Goal: Information Seeking & Learning: Learn about a topic

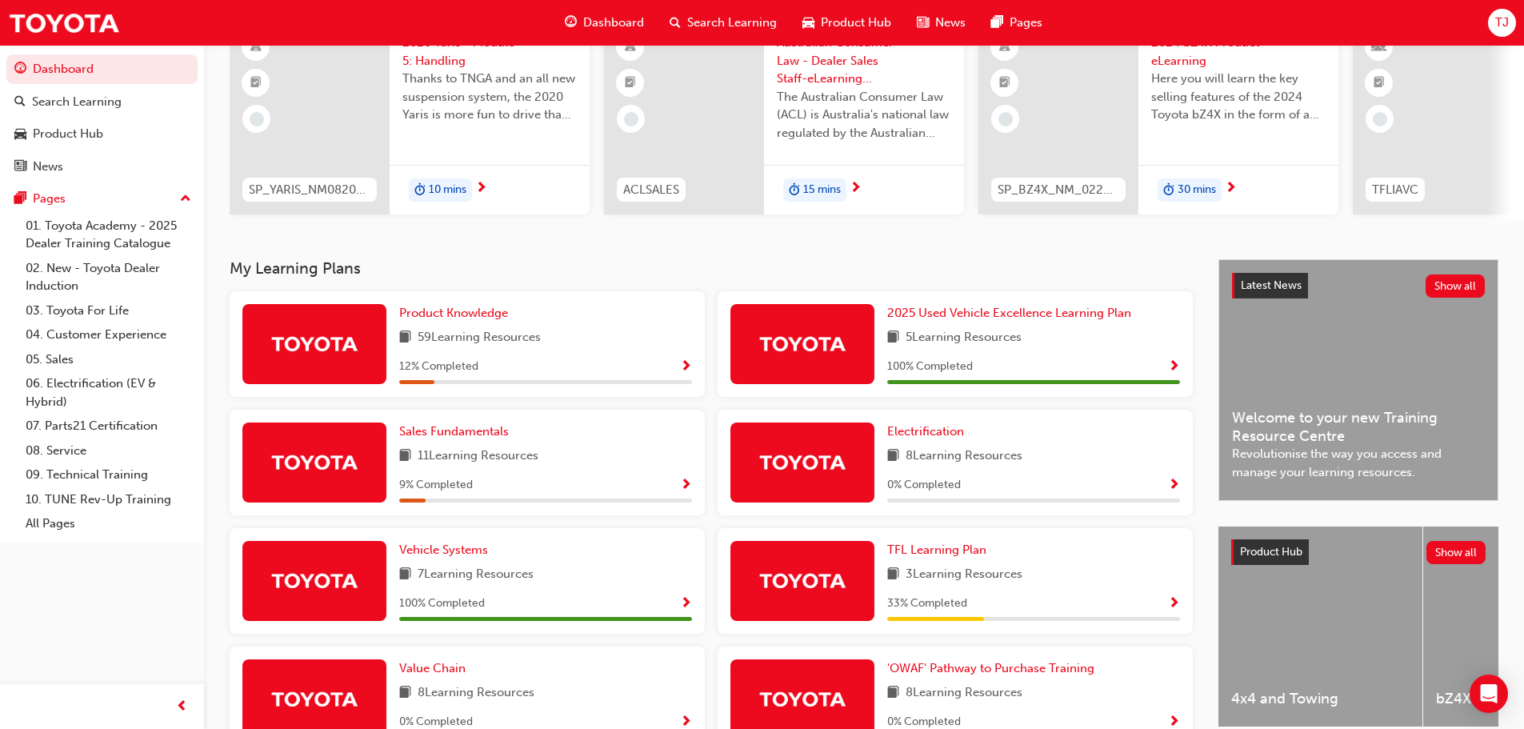
scroll to position [160, 0]
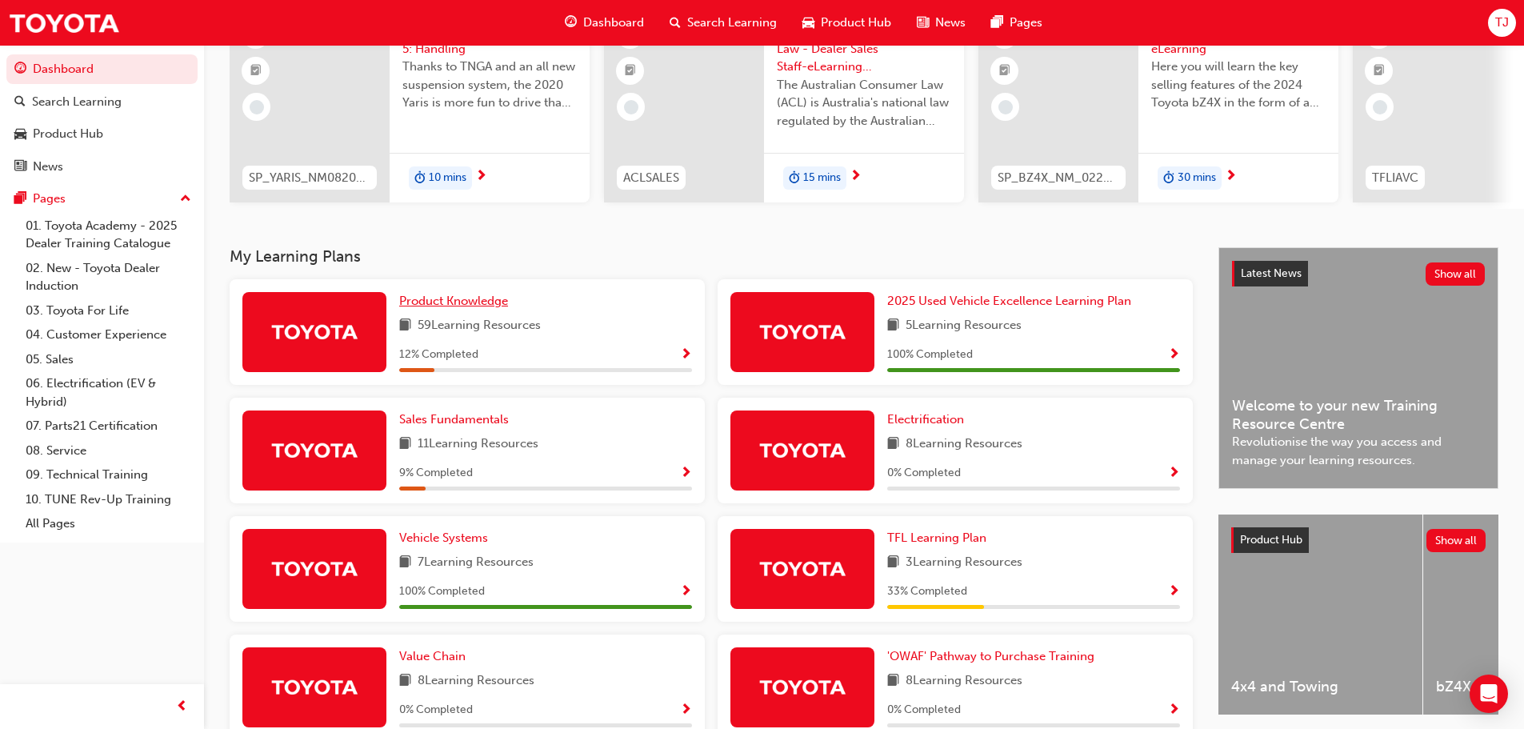
click at [458, 300] on span "Product Knowledge" at bounding box center [453, 301] width 109 height 14
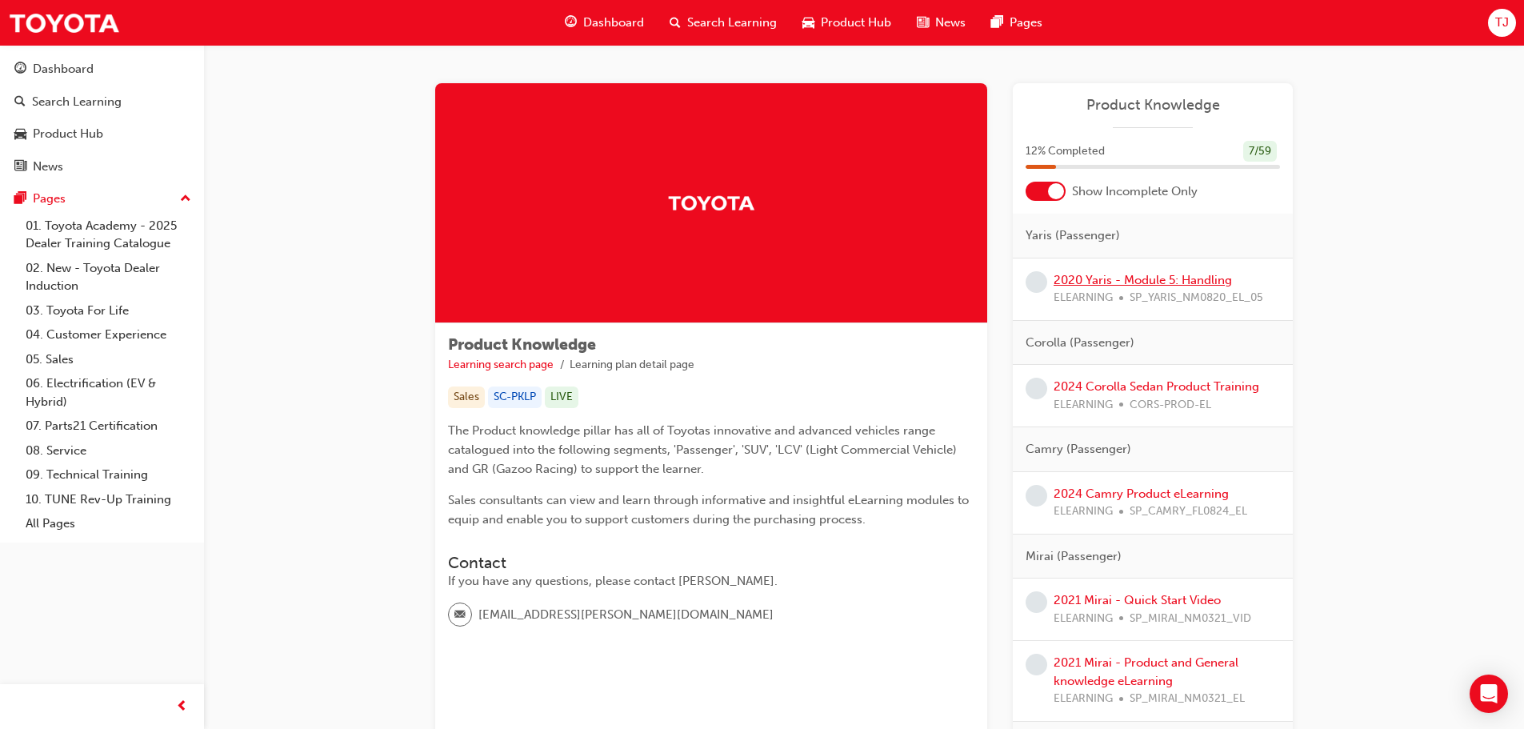
click at [1168, 282] on link "2020 Yaris - Module 5: Handling" at bounding box center [1143, 280] width 178 height 14
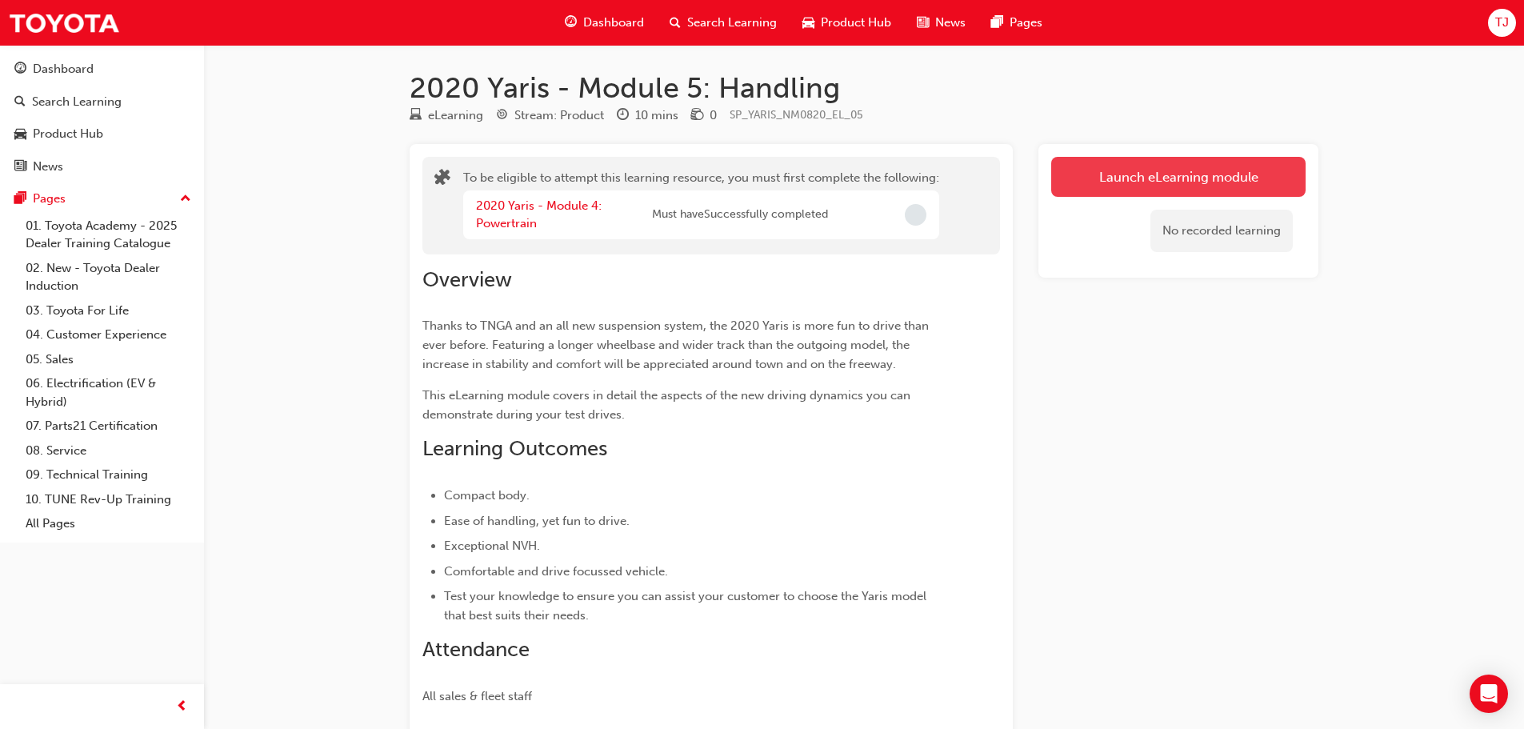
click at [1158, 185] on button "Launch eLearning module" at bounding box center [1178, 177] width 254 height 40
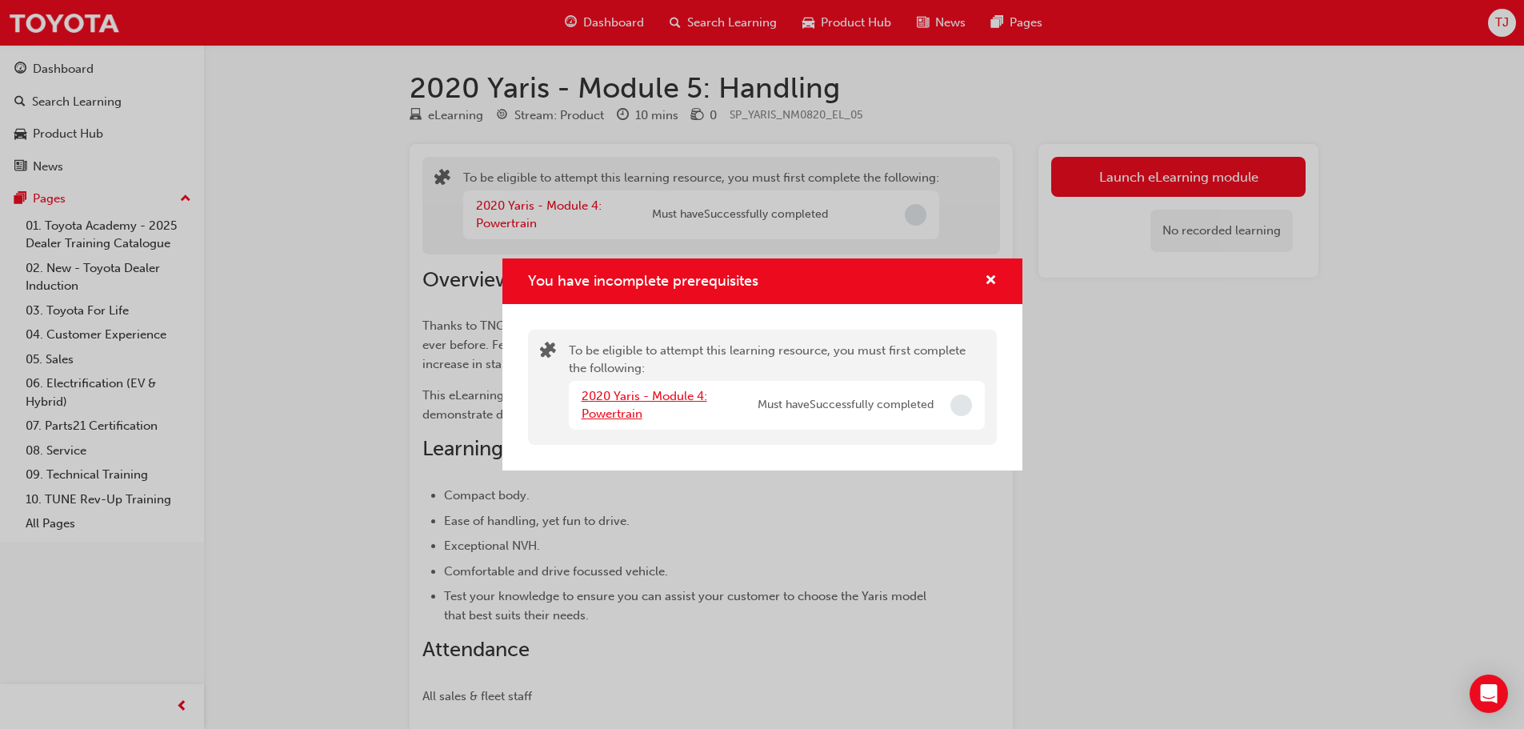
click at [654, 401] on link "2020 Yaris - Module 4: Powertrain" at bounding box center [645, 405] width 126 height 33
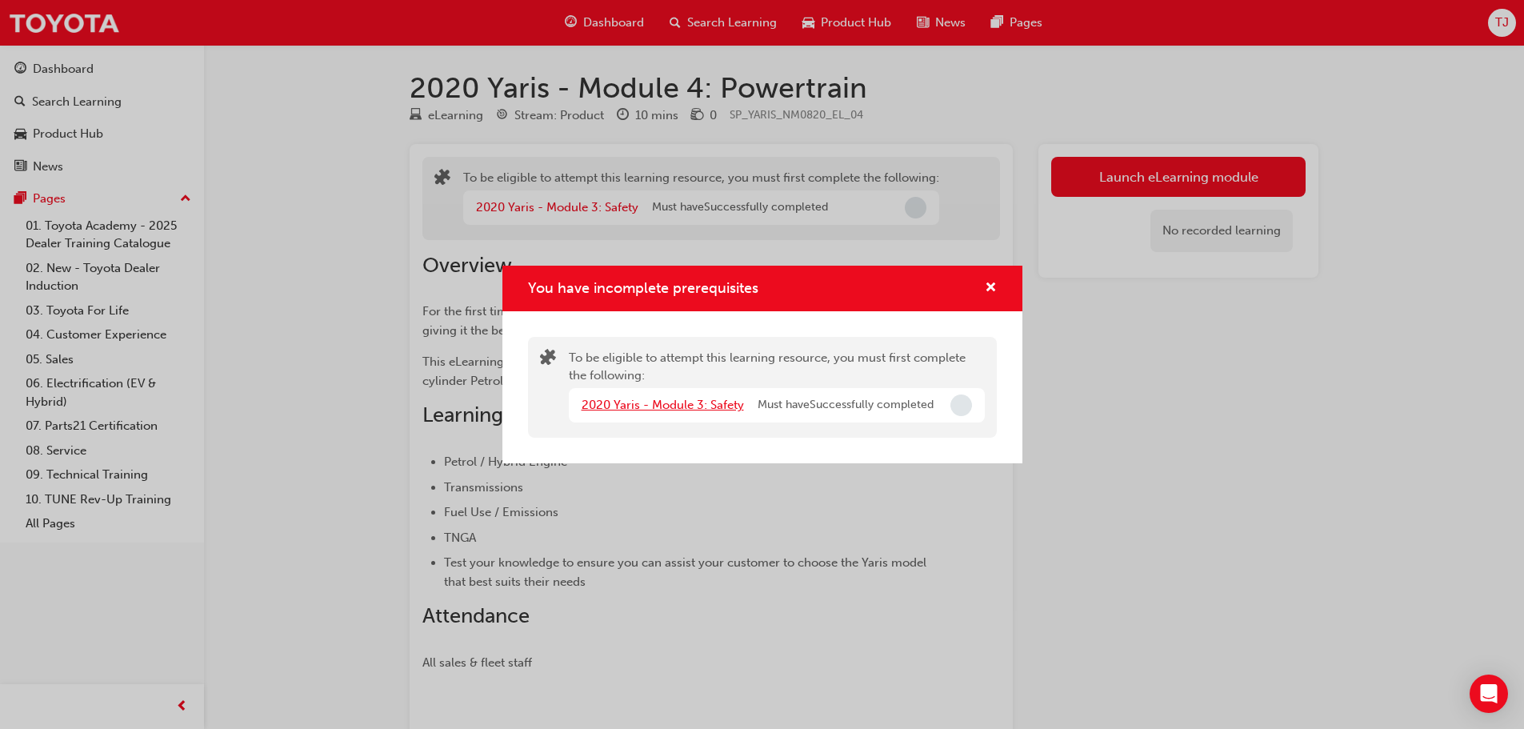
click at [654, 401] on link "2020 Yaris - Module 3: Safety" at bounding box center [663, 405] width 162 height 14
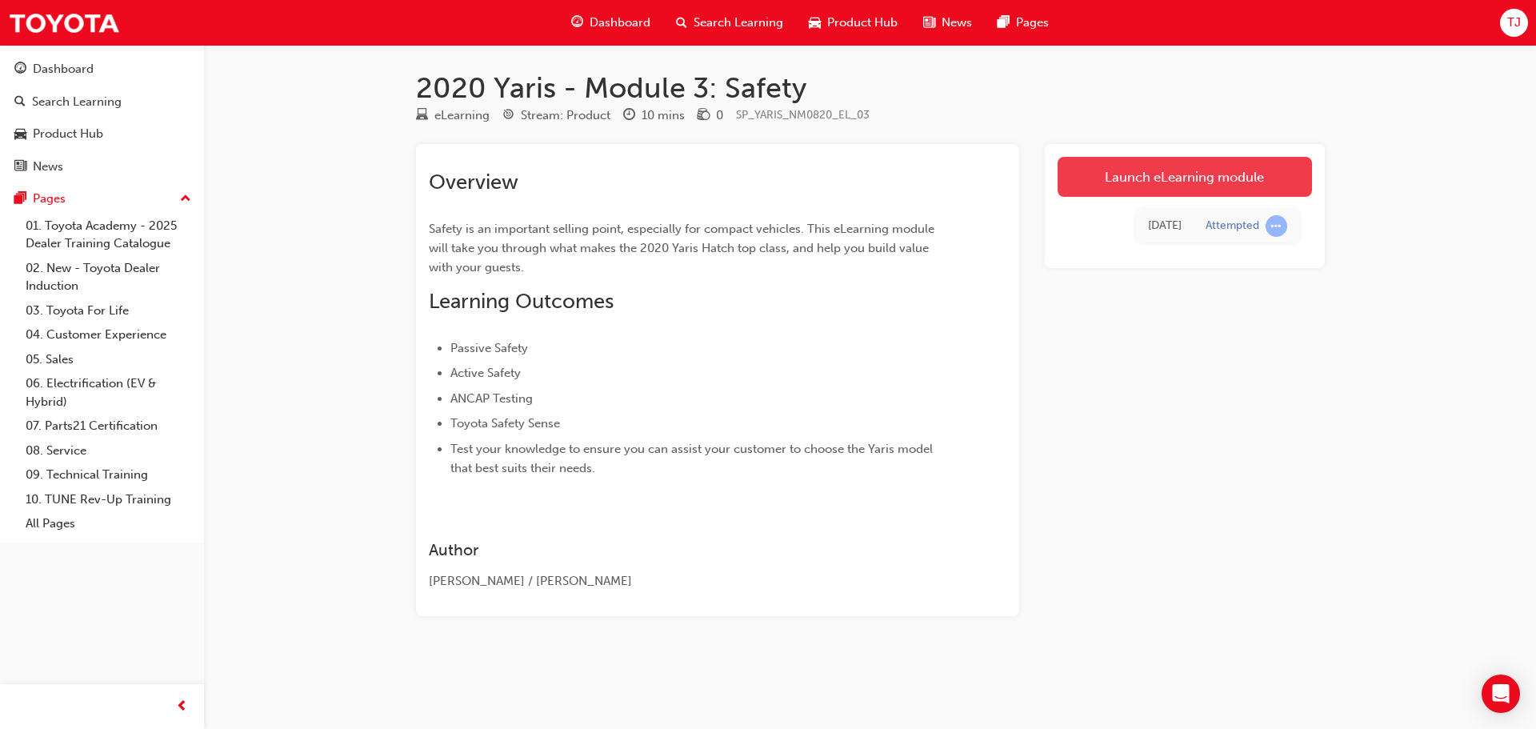
click at [1150, 179] on link "Launch eLearning module" at bounding box center [1185, 177] width 254 height 40
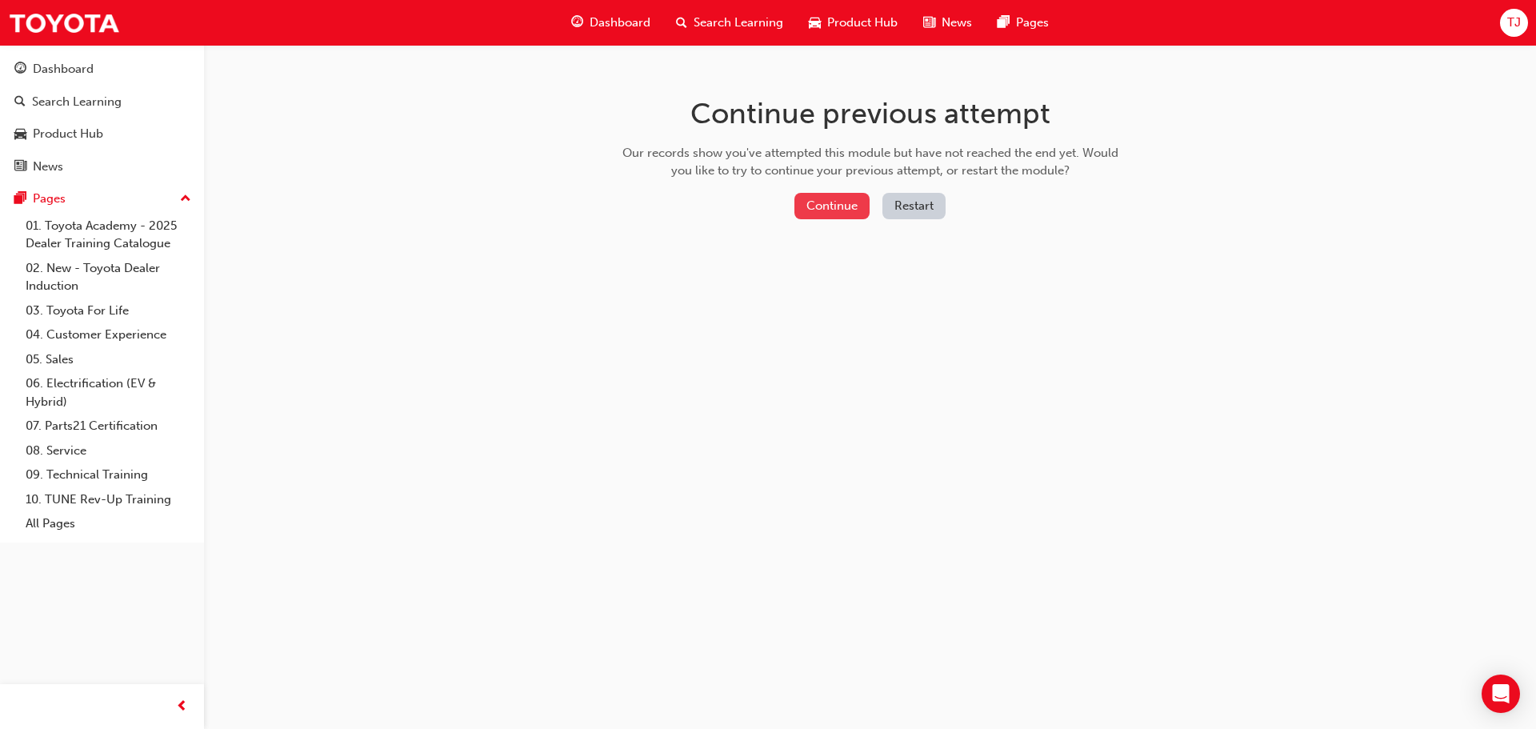
click at [804, 199] on button "Continue" at bounding box center [831, 206] width 75 height 26
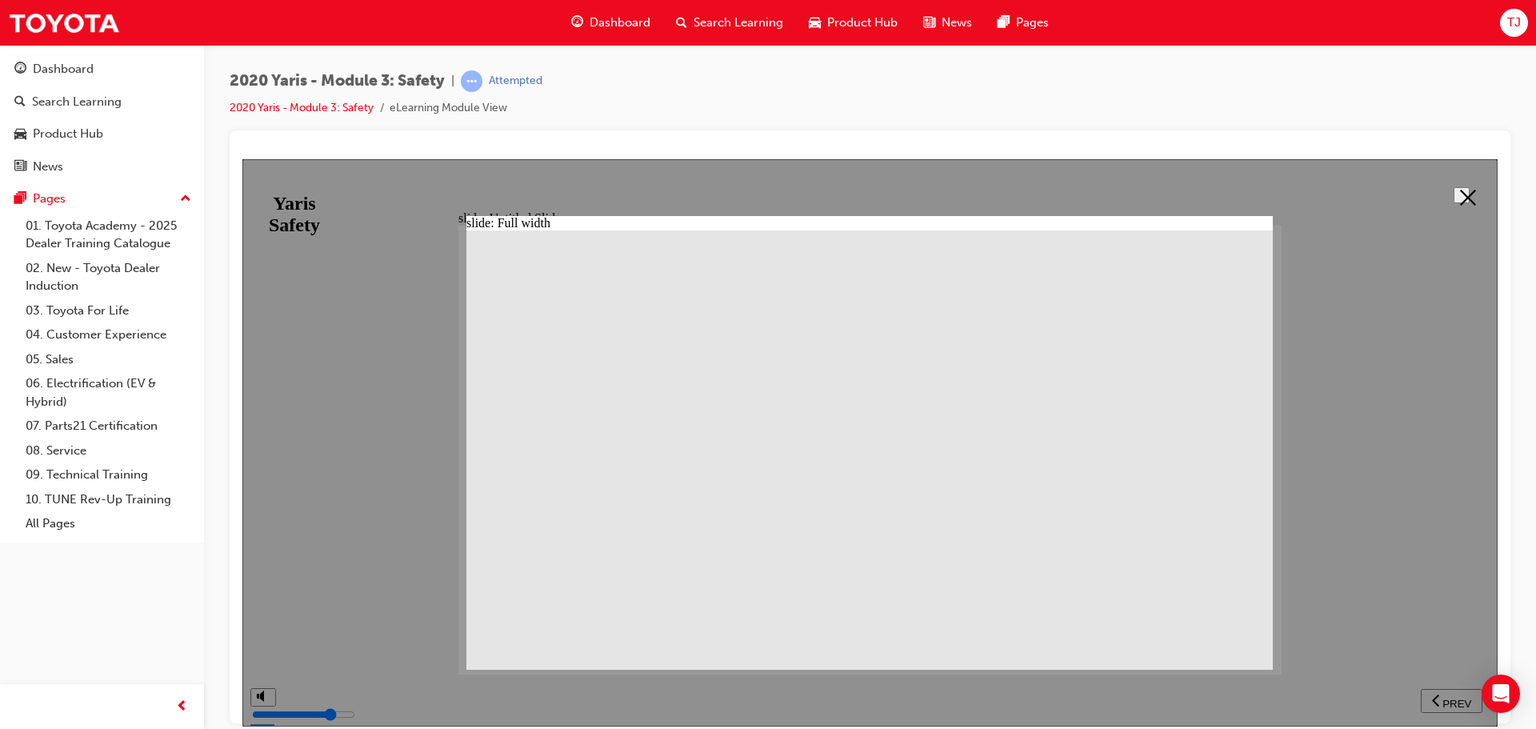
click at [1464, 194] on icon at bounding box center [1468, 197] width 16 height 16
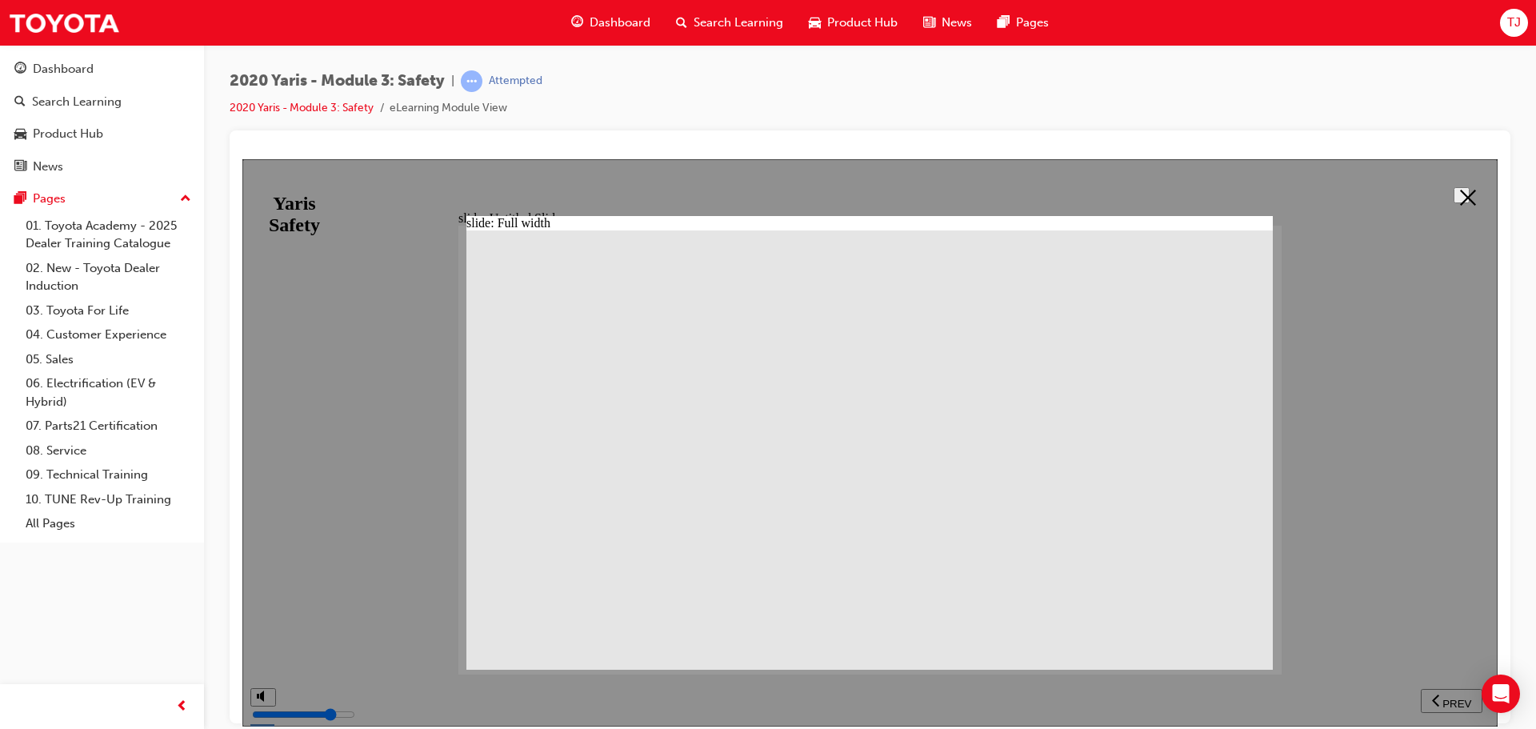
click at [1470, 197] on button at bounding box center [1462, 194] width 16 height 16
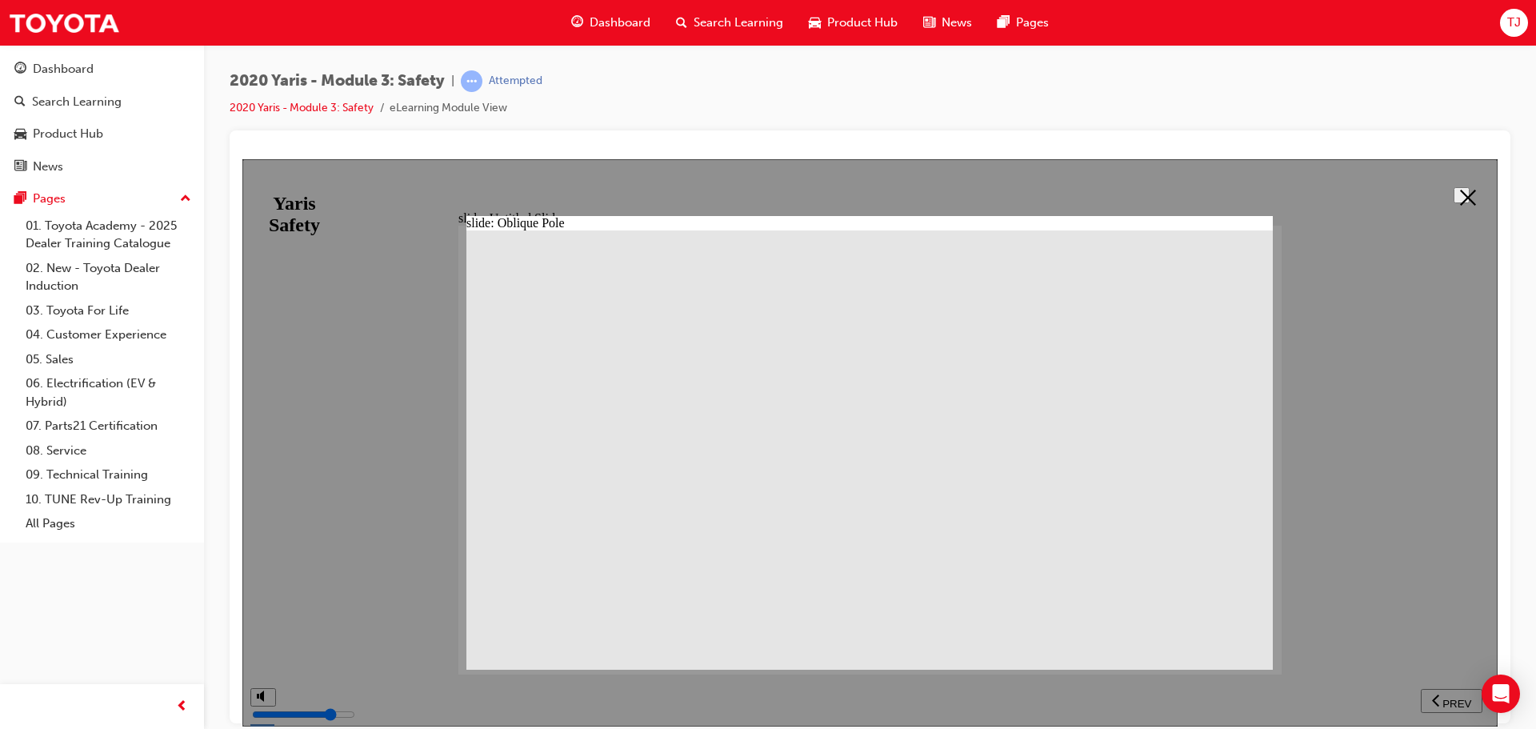
click at [1470, 187] on button at bounding box center [1462, 194] width 16 height 16
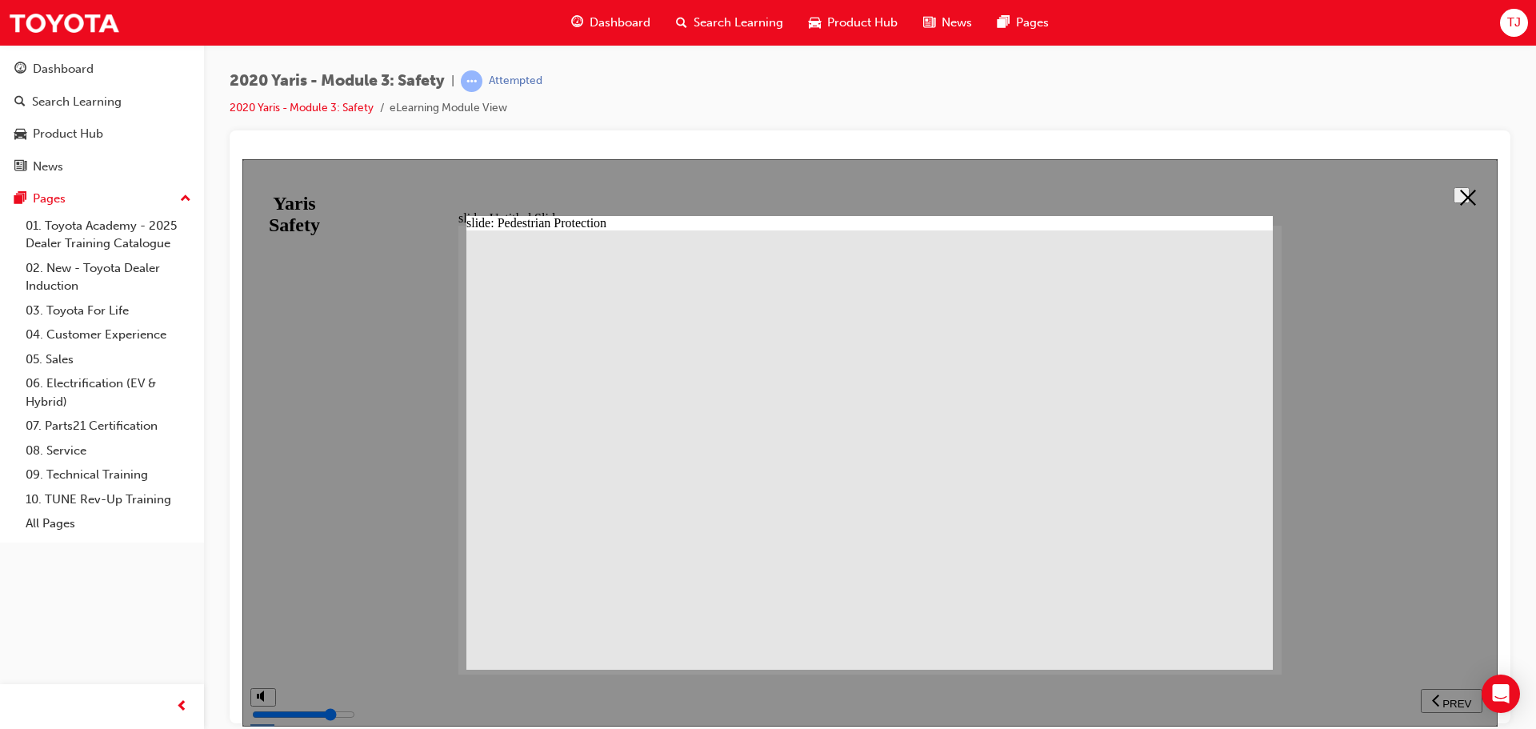
click at [1460, 198] on icon at bounding box center [1468, 197] width 16 height 16
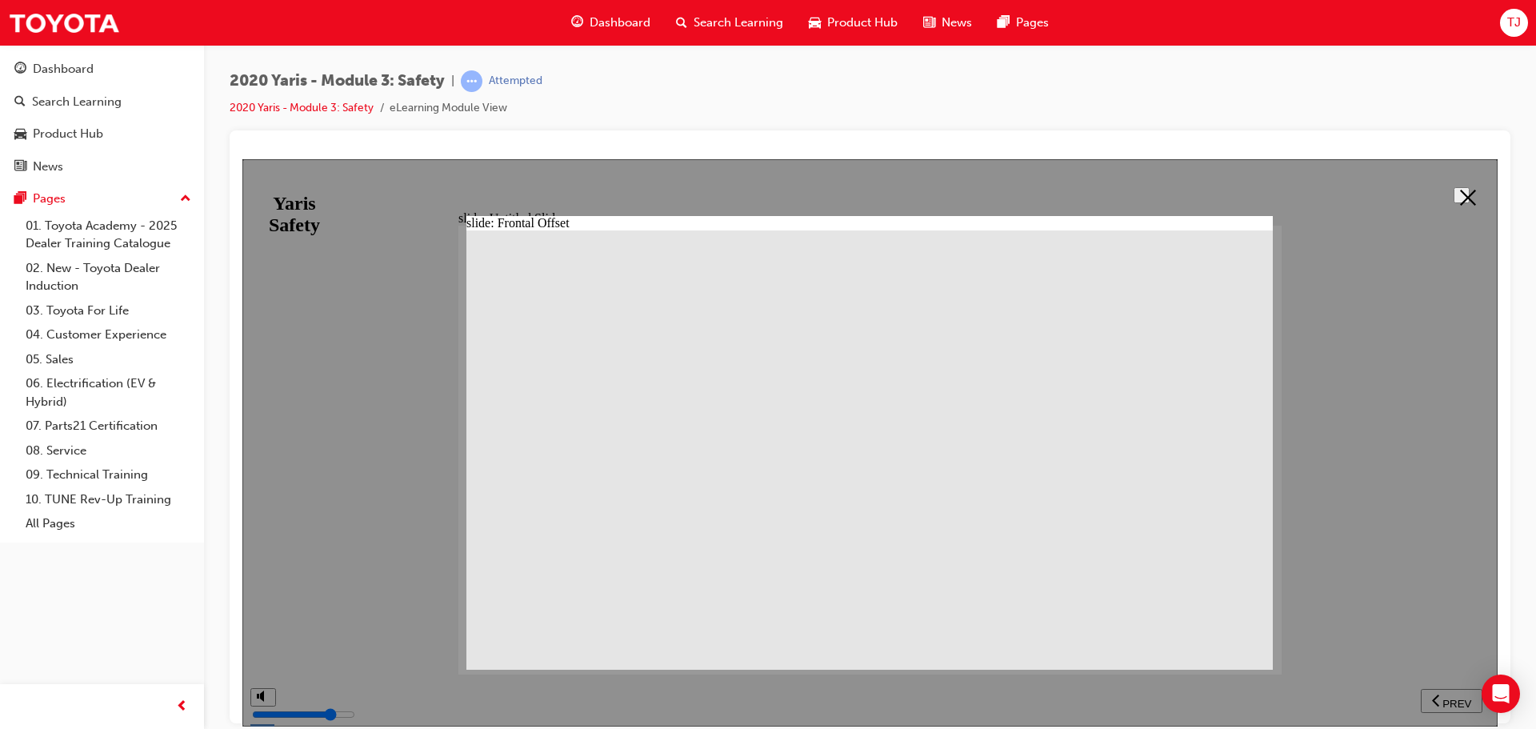
click at [1467, 186] on button at bounding box center [1462, 194] width 16 height 16
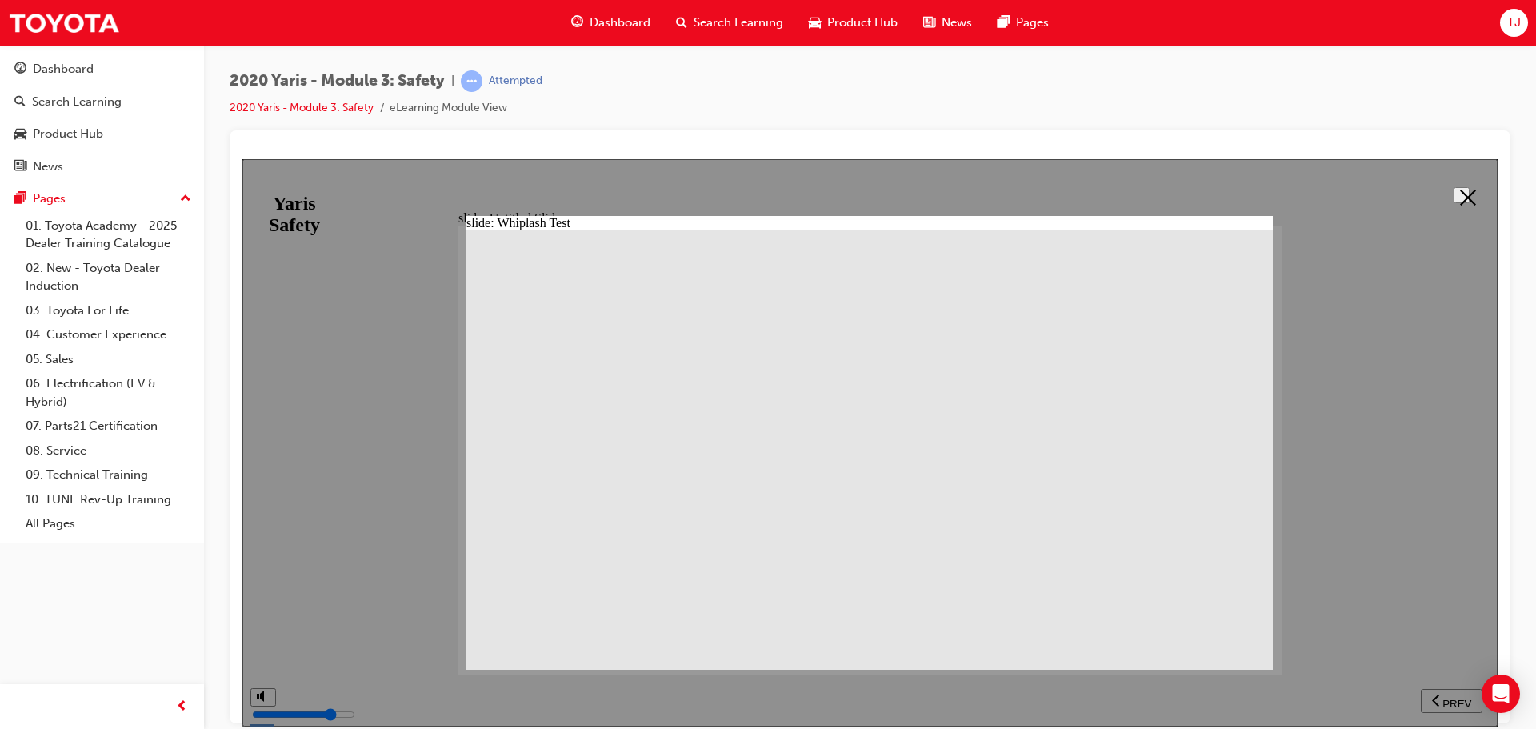
click at [1460, 190] on polygon at bounding box center [1468, 197] width 16 height 16
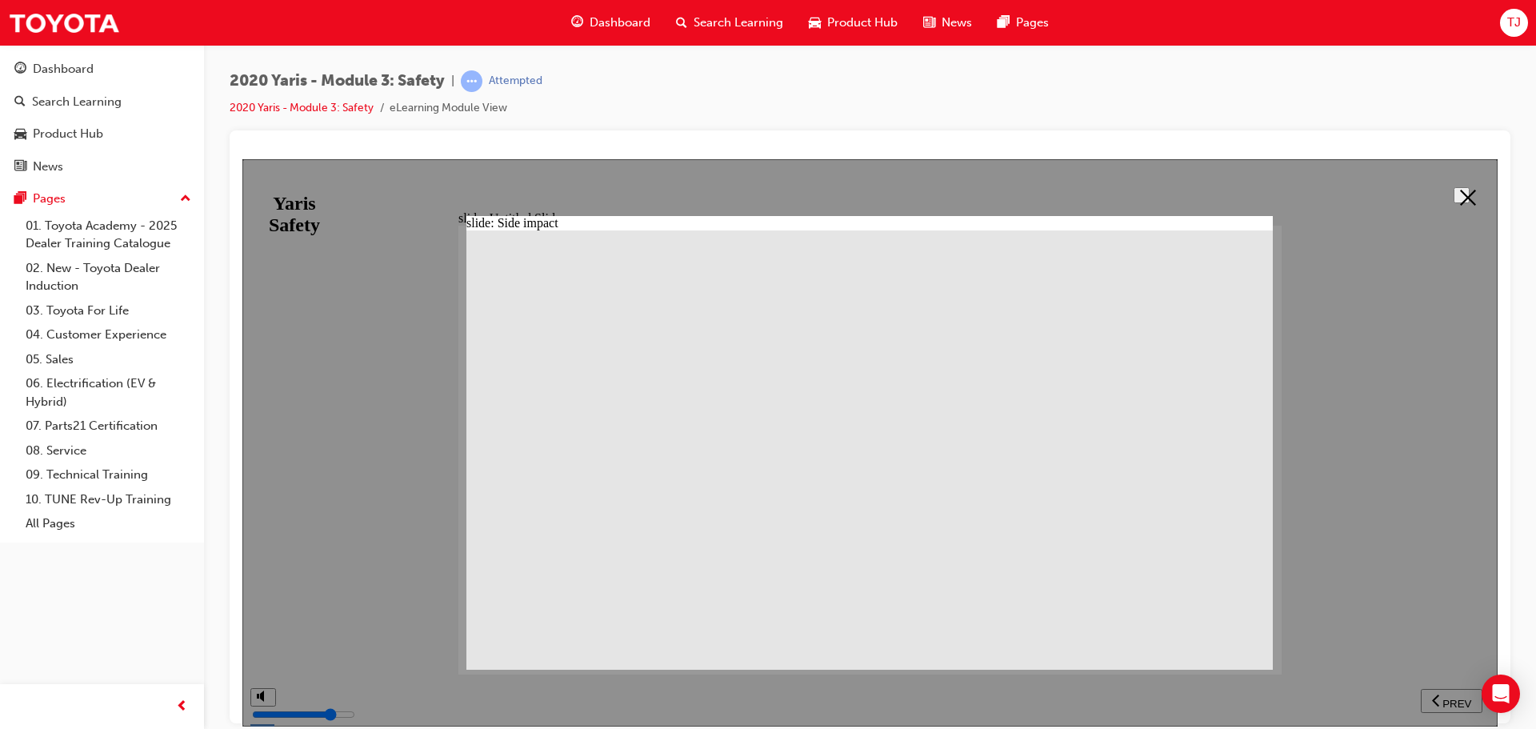
drag, startPoint x: 1466, startPoint y: 191, endPoint x: 1442, endPoint y: 209, distance: 30.4
click at [1466, 191] on icon at bounding box center [1468, 197] width 16 height 16
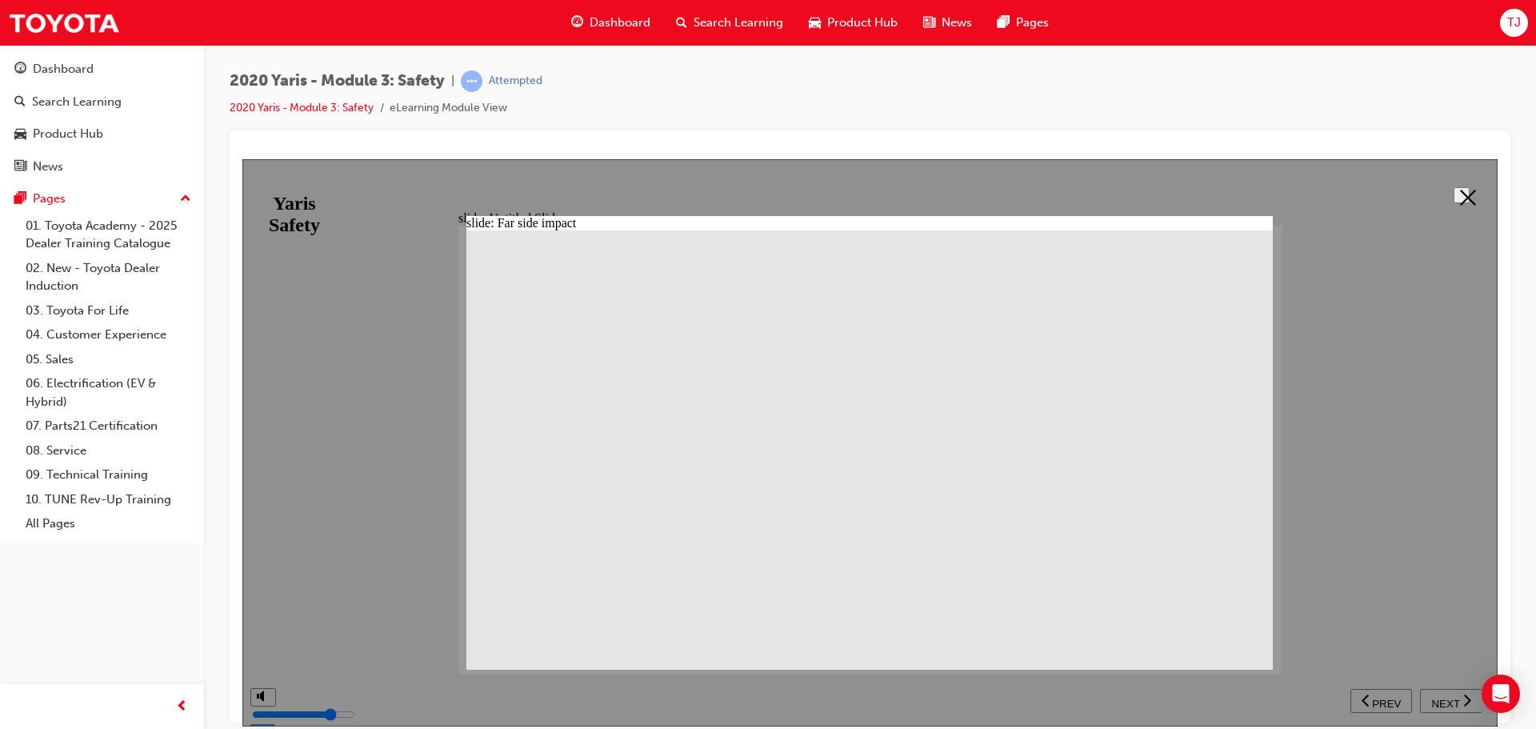
click at [1465, 189] on icon at bounding box center [1468, 197] width 16 height 16
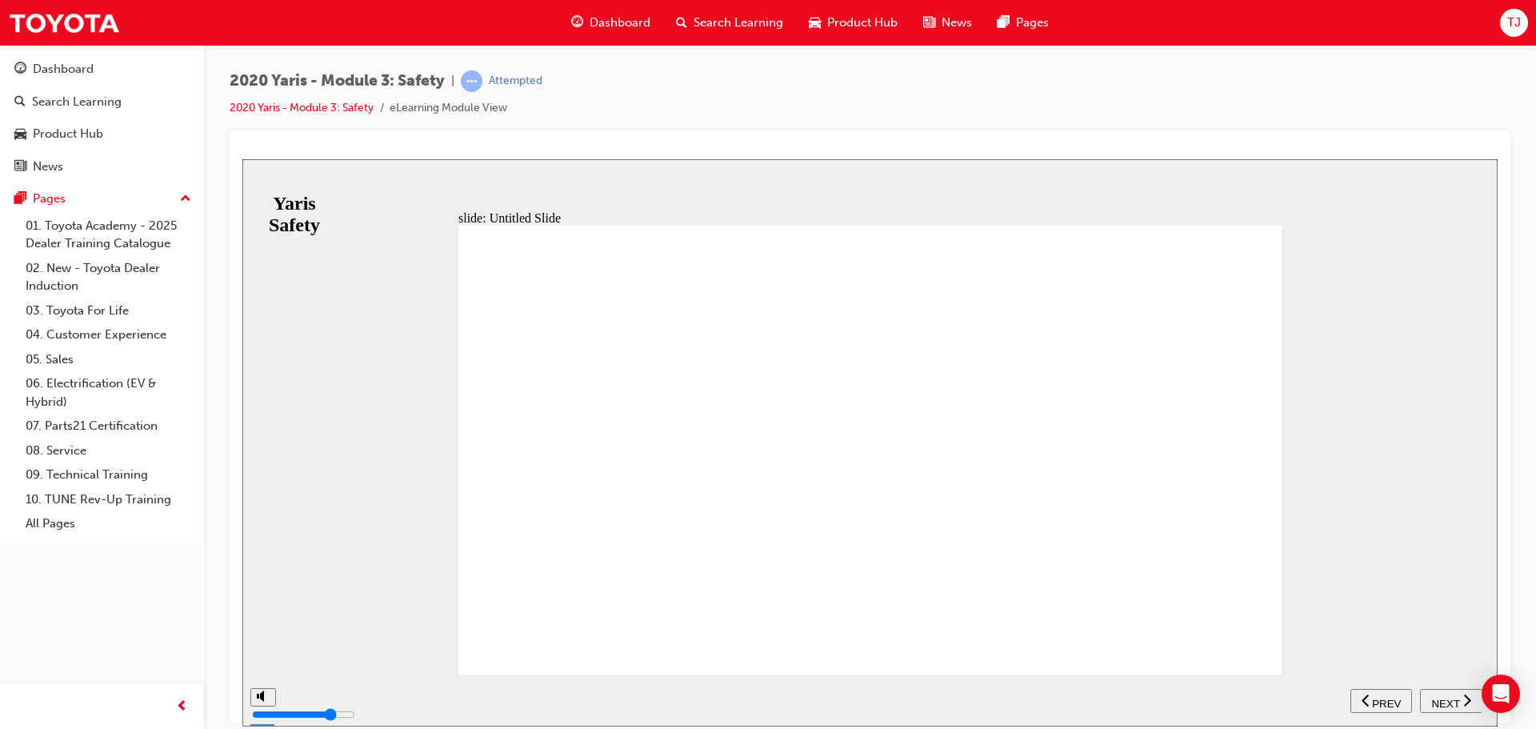
click at [1446, 702] on span "NEXT" at bounding box center [1445, 703] width 28 height 12
drag, startPoint x: 1357, startPoint y: 215, endPoint x: 1424, endPoint y: 286, distance: 97.3
click at [1424, 286] on div "slide: ANCAP Annual increases to ANCAP safety rating criteria for all star rati…" at bounding box center [869, 441] width 1255 height 567
click at [1434, 697] on span "NEXT" at bounding box center [1445, 703] width 28 height 12
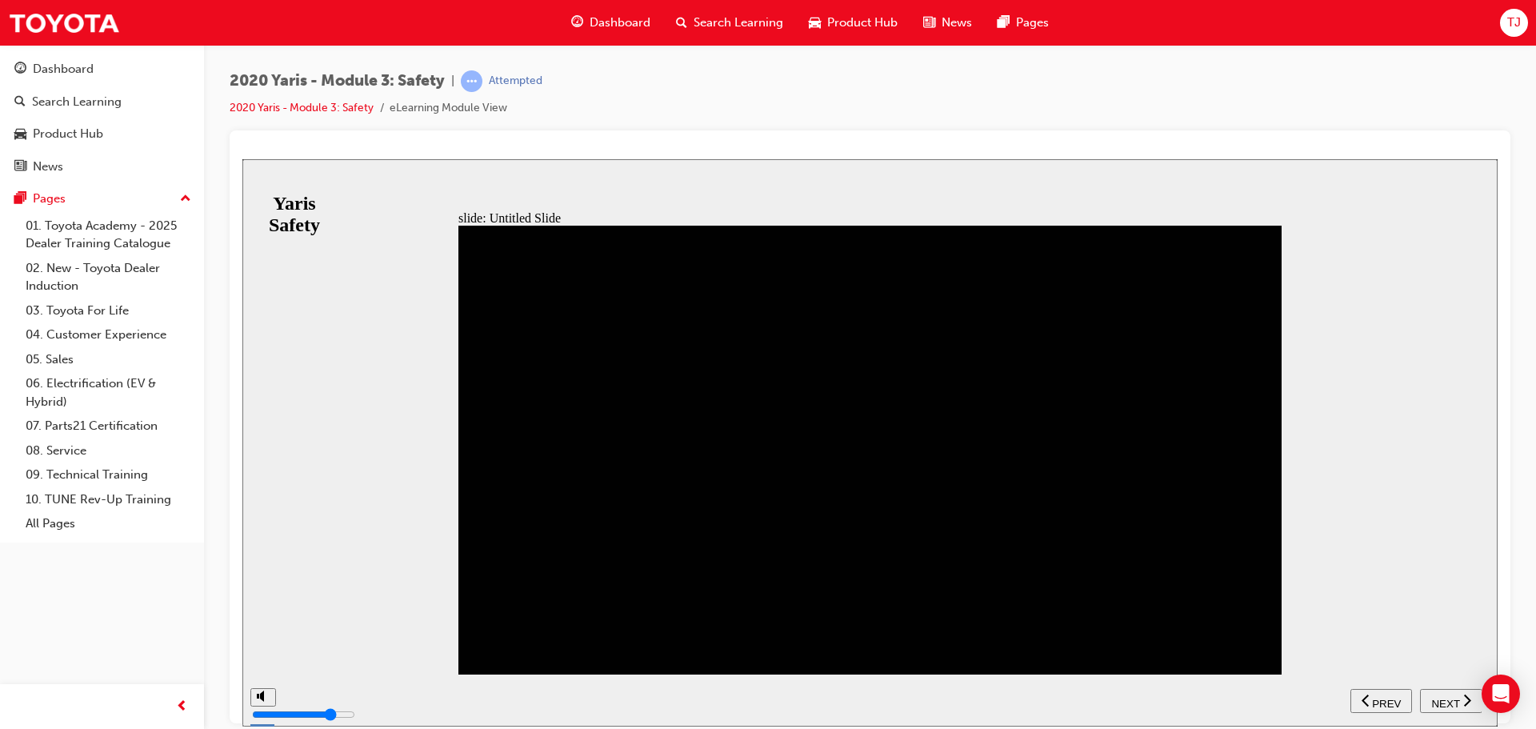
click at [1434, 697] on span "NEXT" at bounding box center [1445, 703] width 28 height 12
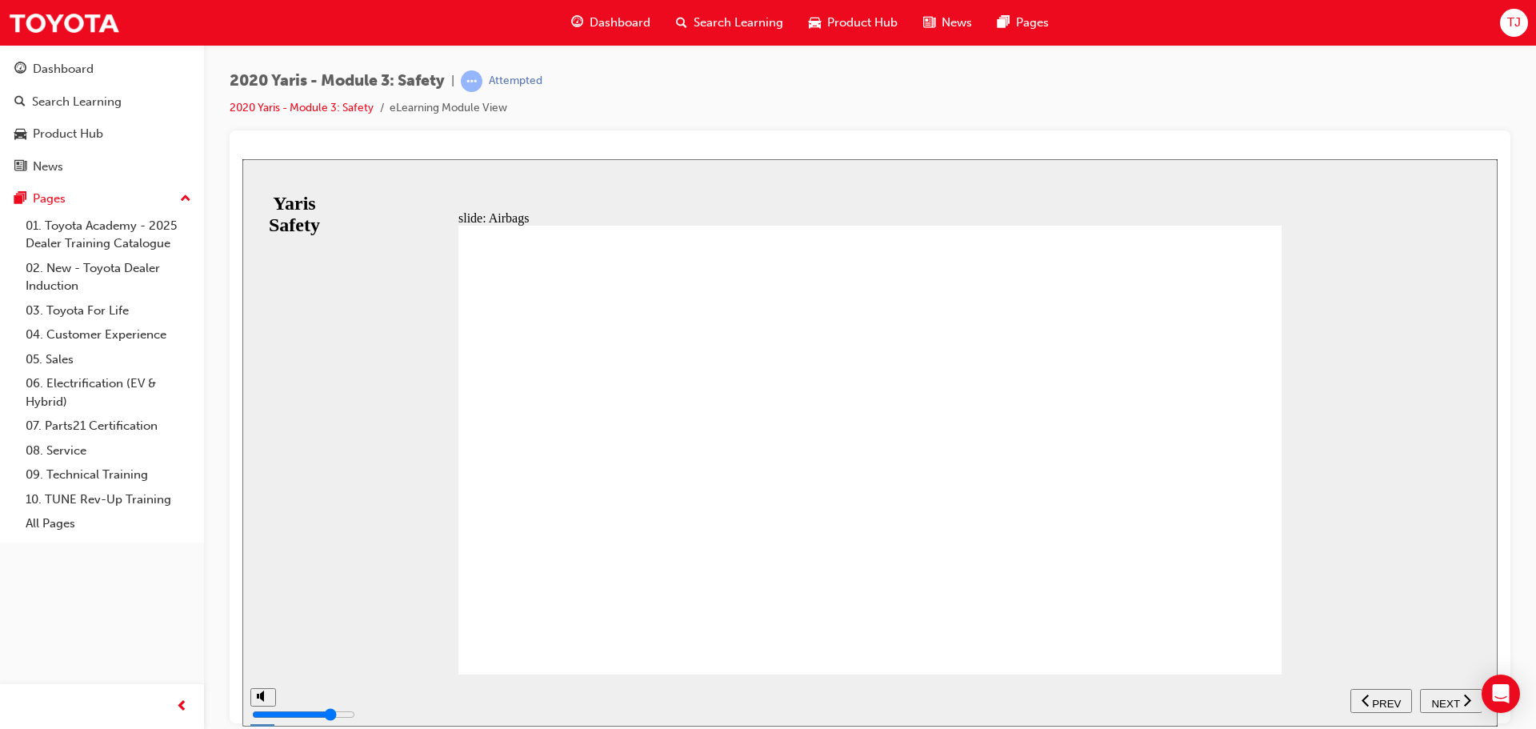
click at [1442, 697] on span "NEXT" at bounding box center [1445, 703] width 28 height 12
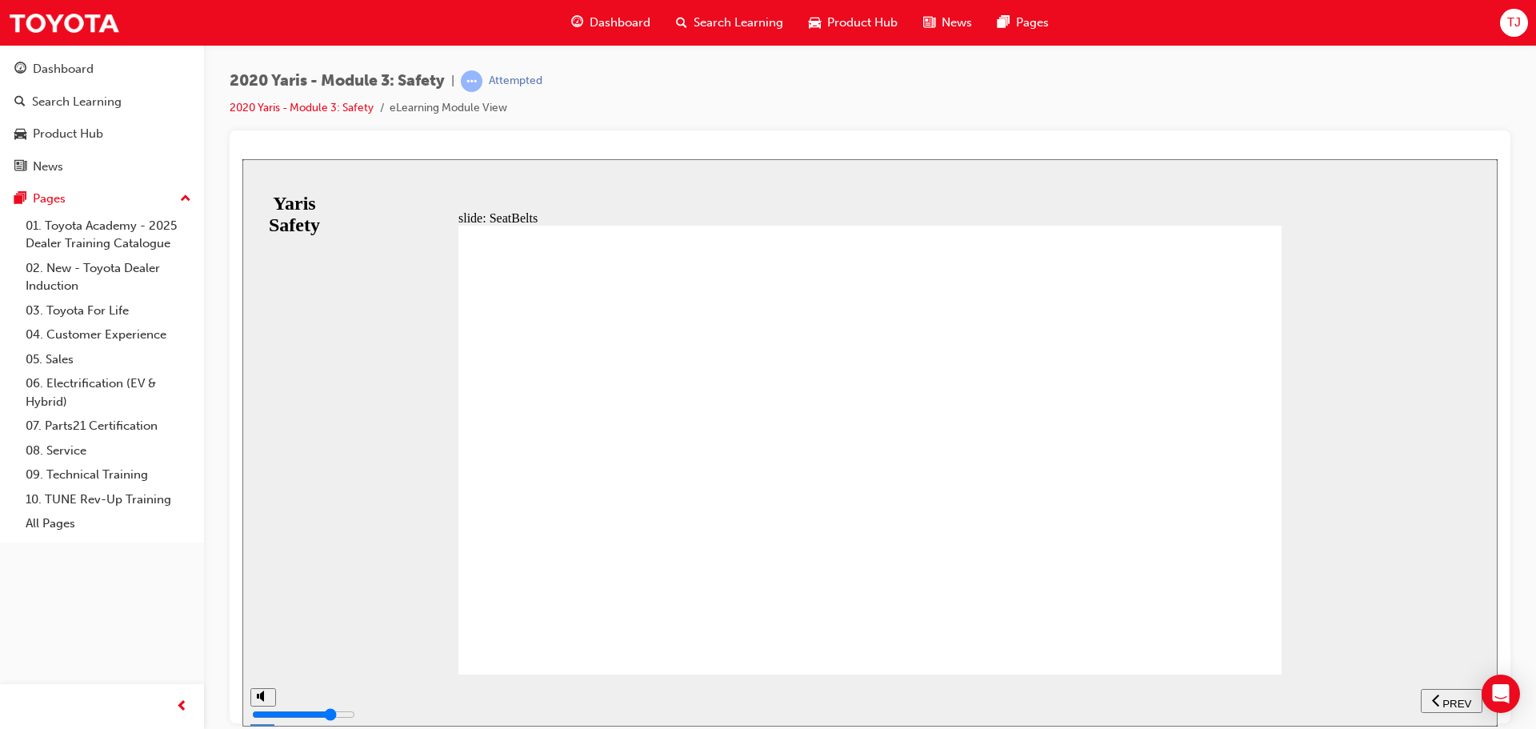
click at [1446, 688] on button "NEXT" at bounding box center [1451, 700] width 62 height 24
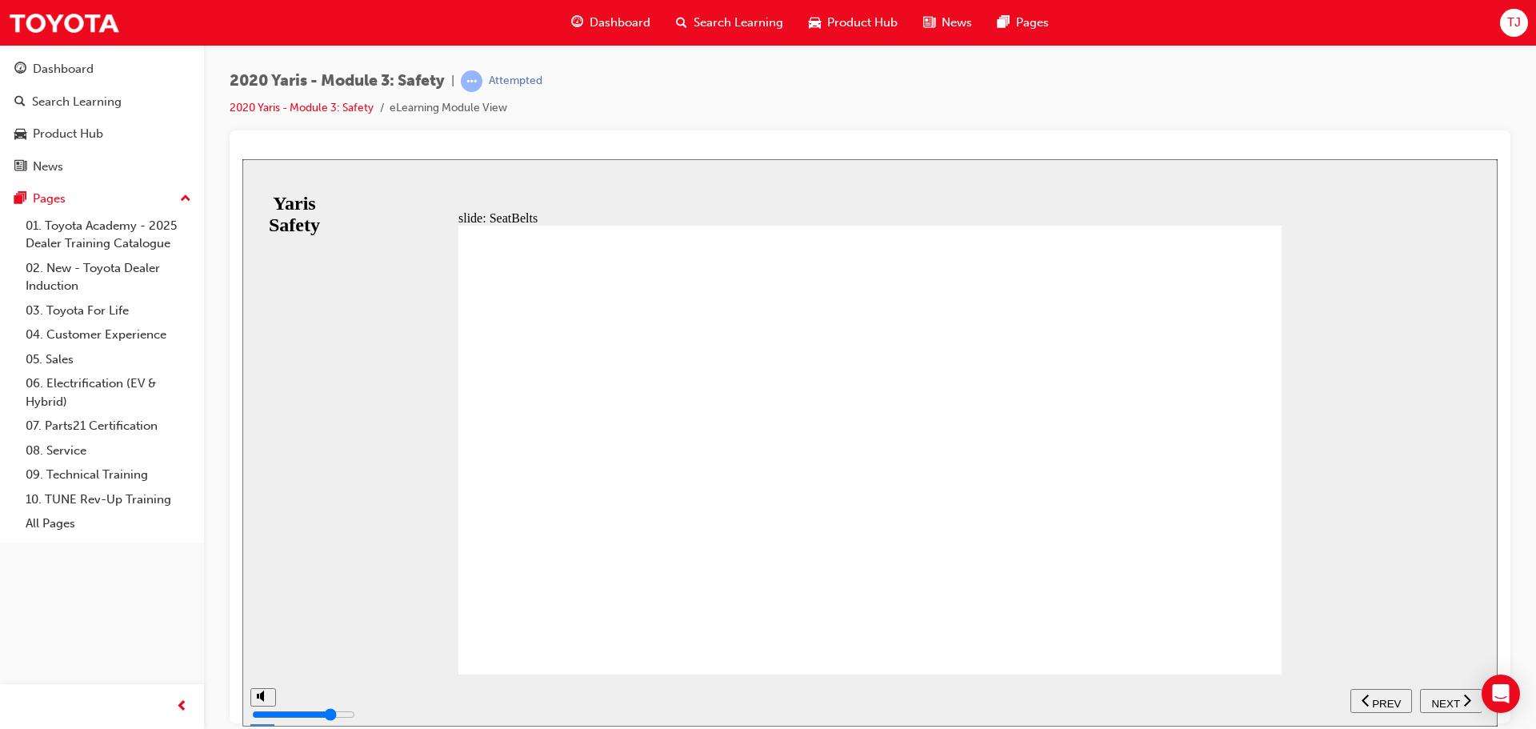
click at [1451, 697] on span "NEXT" at bounding box center [1445, 703] width 28 height 12
